Goal: Navigation & Orientation: Find specific page/section

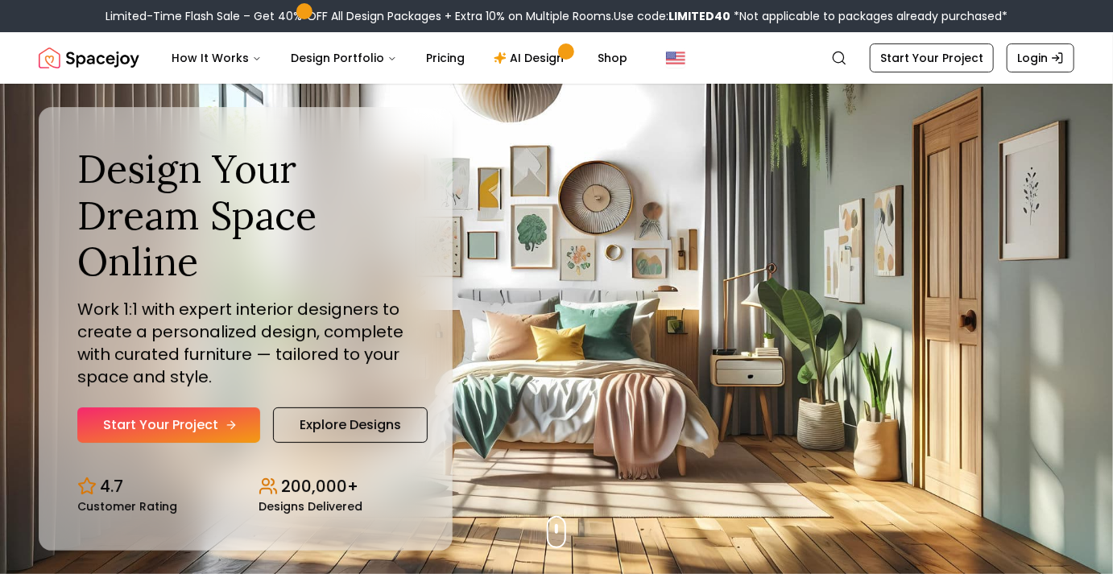
click at [242, 427] on link "Start Your Project" at bounding box center [168, 424] width 183 height 35
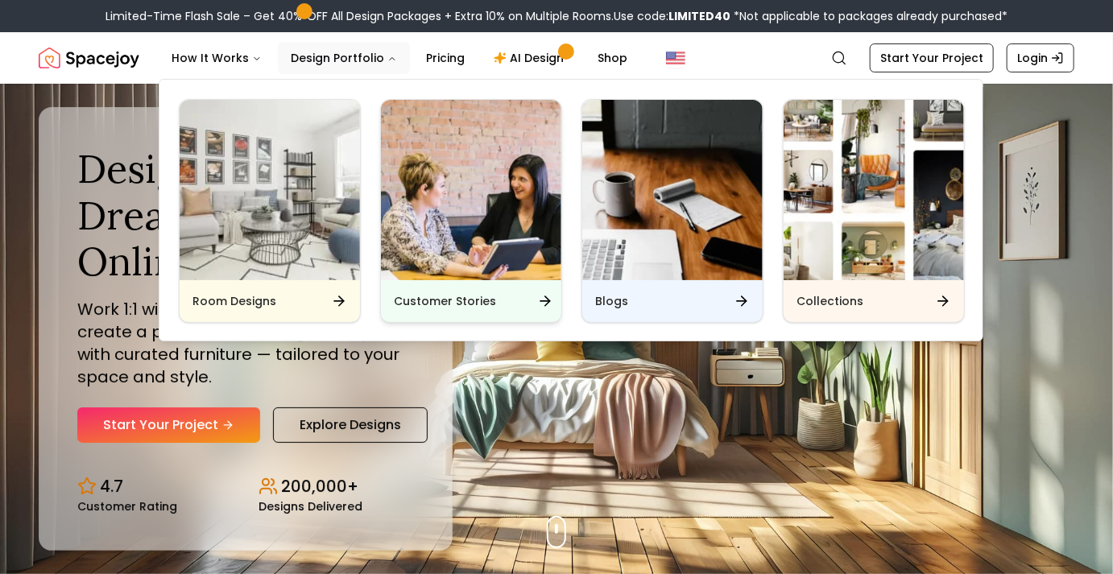
click at [497, 270] on img "Main" at bounding box center [471, 190] width 180 height 180
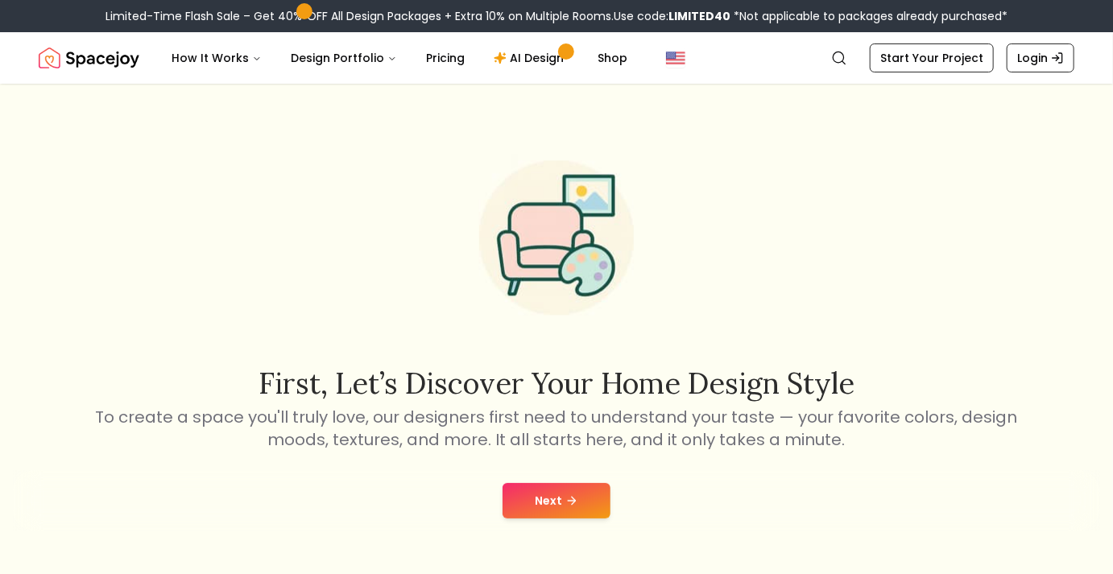
click at [567, 510] on button "Next" at bounding box center [556, 500] width 108 height 35
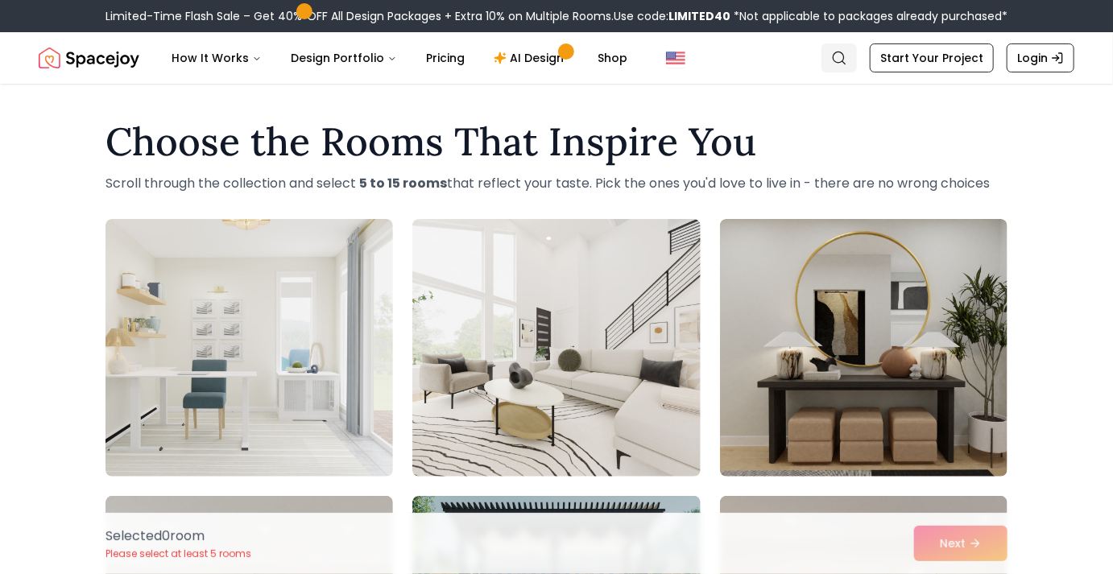
click at [847, 56] on icon "Global" at bounding box center [839, 58] width 16 height 16
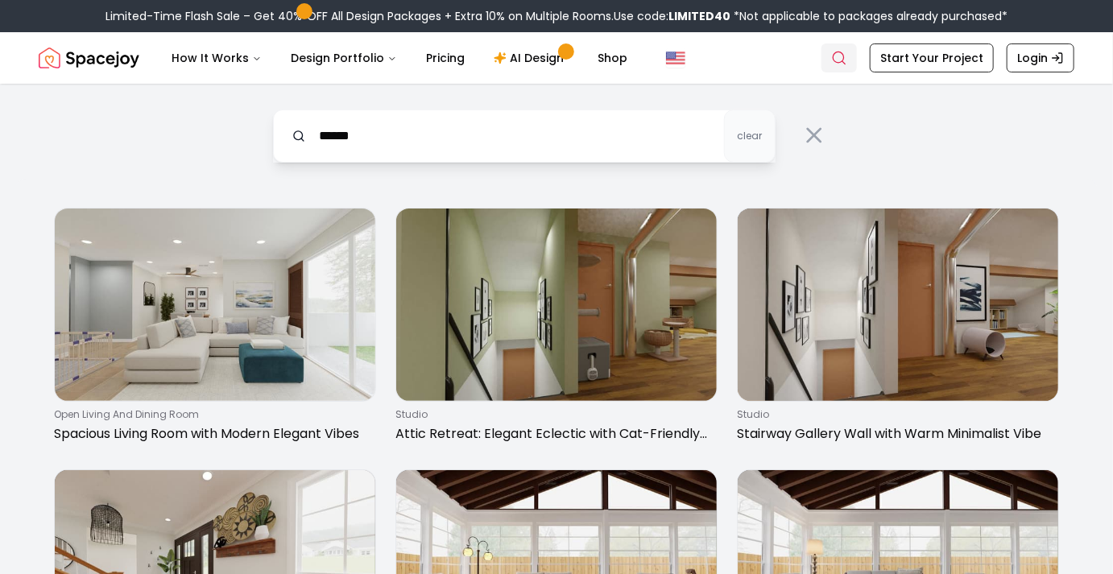
type input "******"
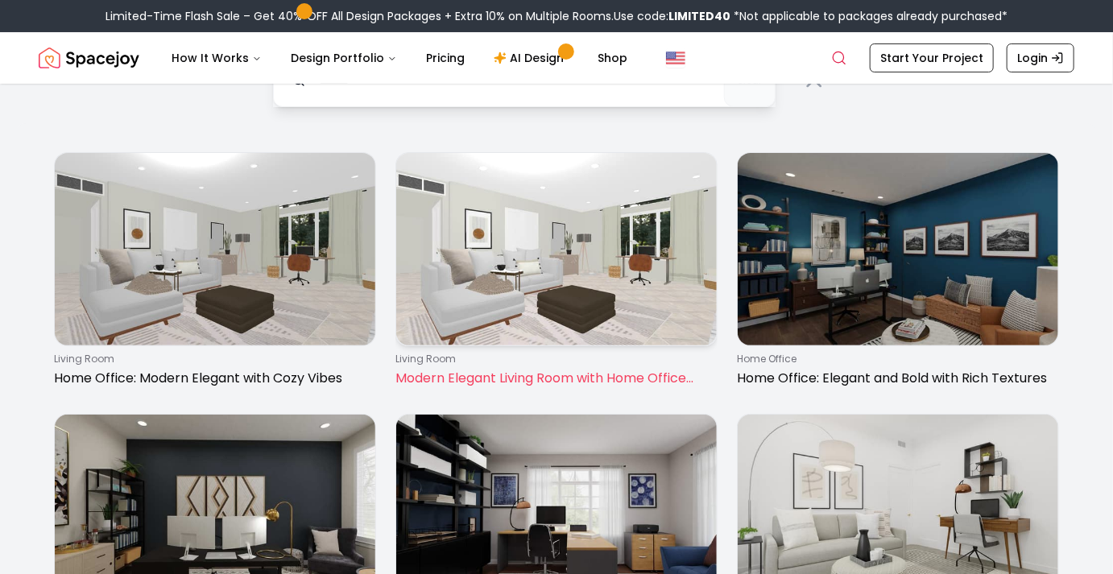
scroll to position [65, 0]
